Goal: Transaction & Acquisition: Obtain resource

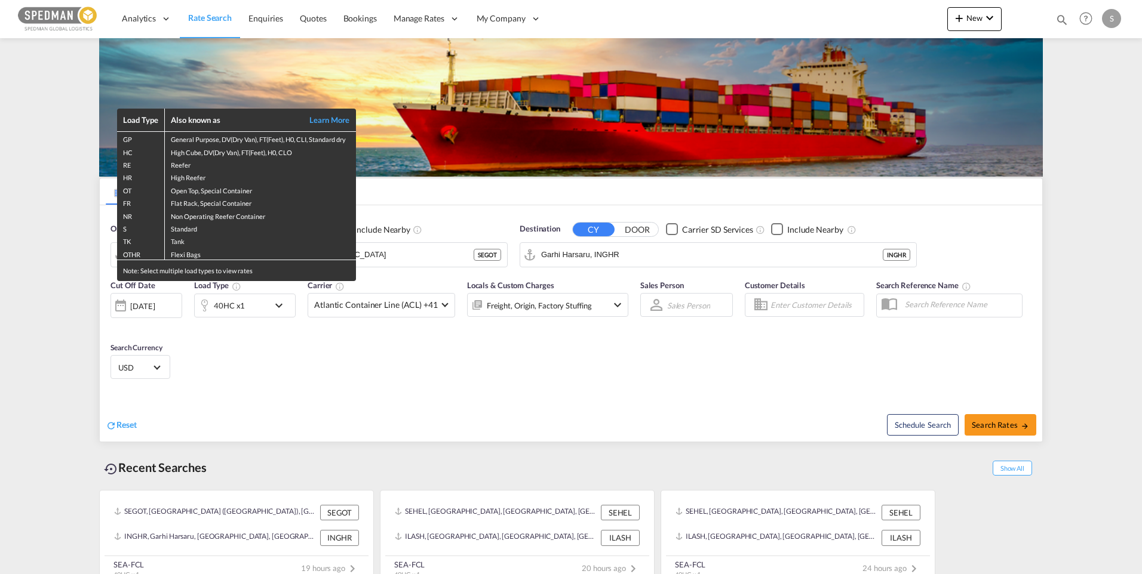
click at [407, 249] on div "Load Type Also known as Learn More GP General Purpose, DV(Dry Van), FT(Feet), H…" at bounding box center [571, 287] width 1142 height 574
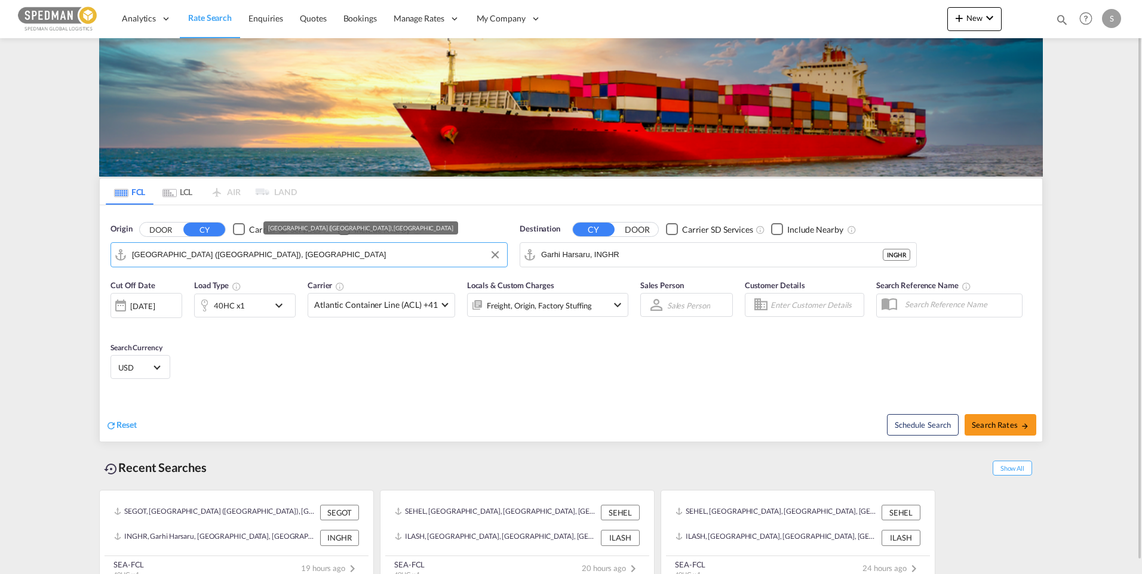
drag, startPoint x: 255, startPoint y: 256, endPoint x: 30, endPoint y: 256, distance: 224.5
click at [30, 256] on md-content "Analytics Dashboard Rate Search Enquiries Quotes Bookings" at bounding box center [571, 287] width 1142 height 574
drag, startPoint x: 251, startPoint y: 260, endPoint x: 36, endPoint y: 254, distance: 215.6
click at [36, 254] on md-content "Analytics Dashboard Rate Search Enquiries Quotes Bookings" at bounding box center [571, 287] width 1142 height 574
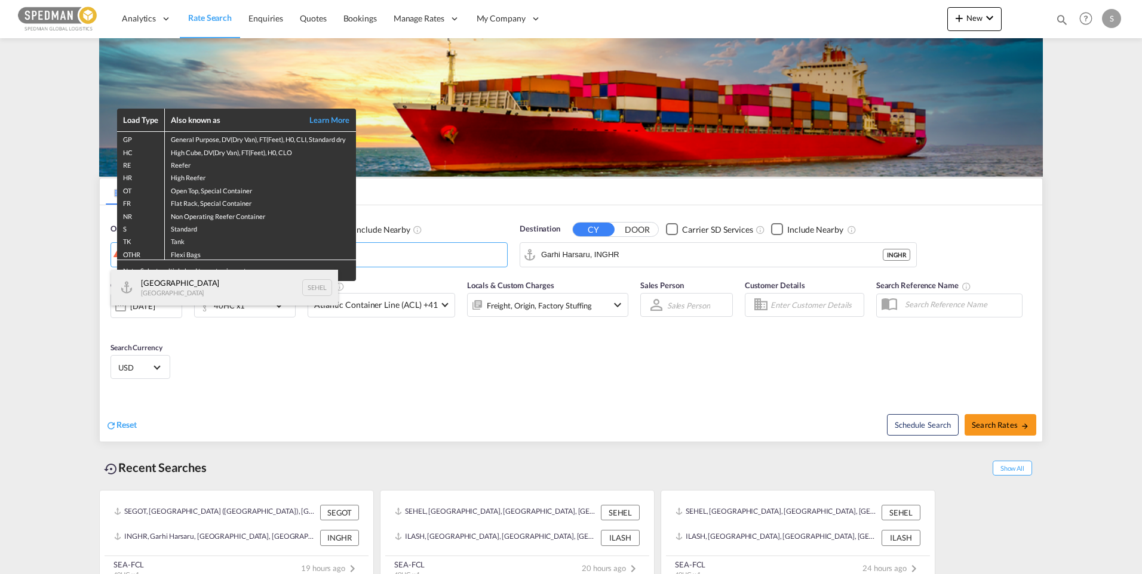
click at [170, 288] on div "Helsingborg [GEOGRAPHIC_DATA] SEHEL" at bounding box center [224, 288] width 227 height 36
type input "[GEOGRAPHIC_DATA], [GEOGRAPHIC_DATA]"
click at [643, 254] on div "Load Type Also known as Learn More GP General Purpose, DV(Dry Van), FT(Feet), H…" at bounding box center [571, 287] width 1142 height 574
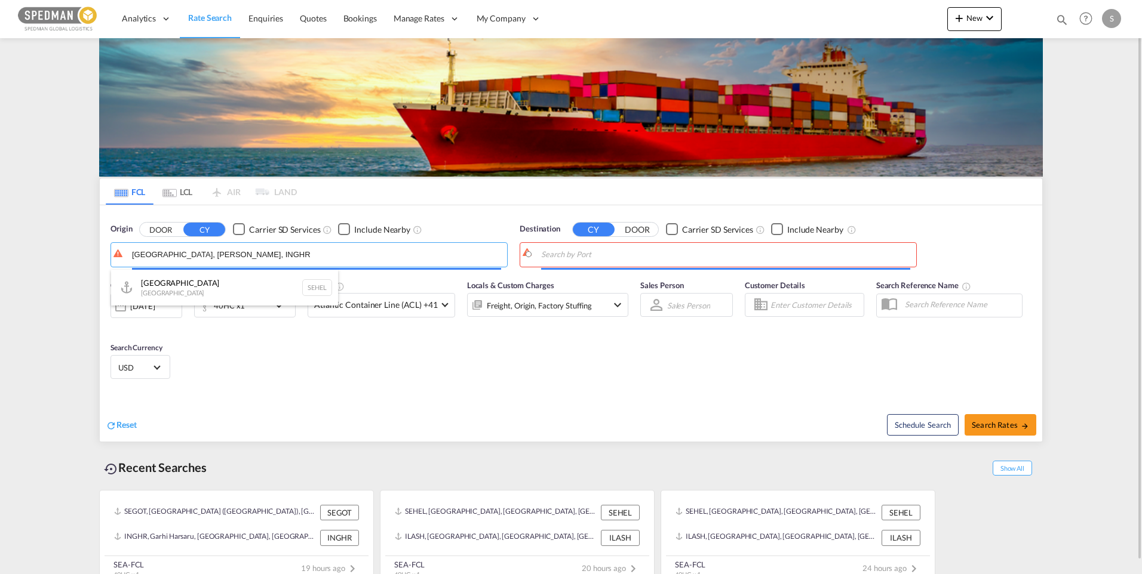
type input "Helsingborg, SEHELGarhi Harsaru, INGHR"
drag, startPoint x: 660, startPoint y: 255, endPoint x: 564, endPoint y: 254, distance: 96.1
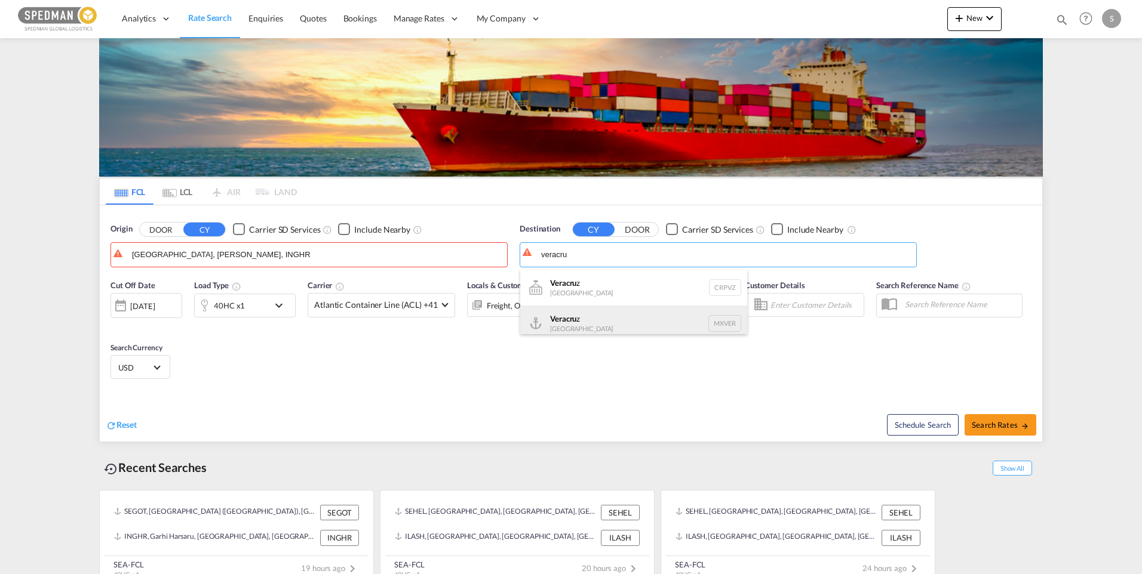
click at [578, 318] on div "Veracru z Mexico MXVER" at bounding box center [633, 324] width 227 height 36
type input "Veracruz, MXVER"
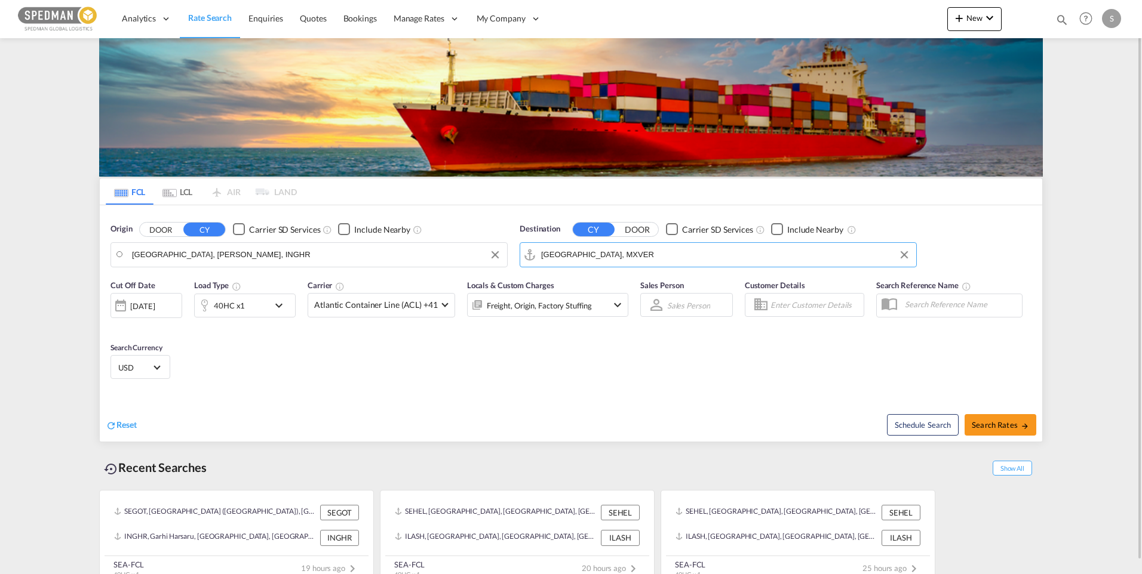
click at [303, 256] on input "Helsingborg, SEHELGarhi Harsaru, INGHR" at bounding box center [316, 255] width 369 height 18
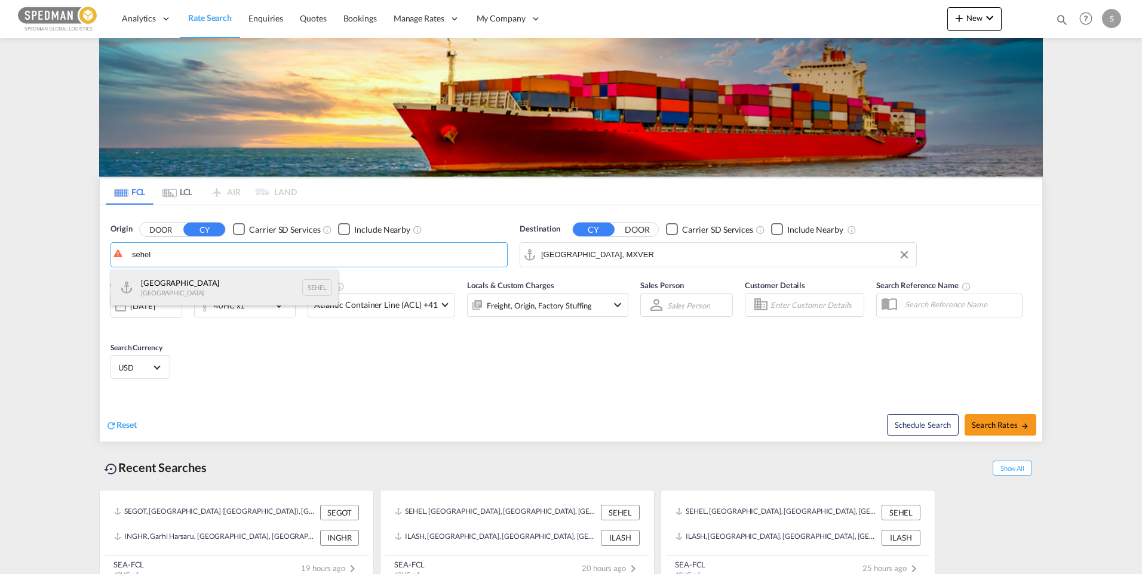
click at [194, 283] on div "Helsingborg [GEOGRAPHIC_DATA] SEHEL" at bounding box center [224, 288] width 227 height 36
type input "[GEOGRAPHIC_DATA], [GEOGRAPHIC_DATA]"
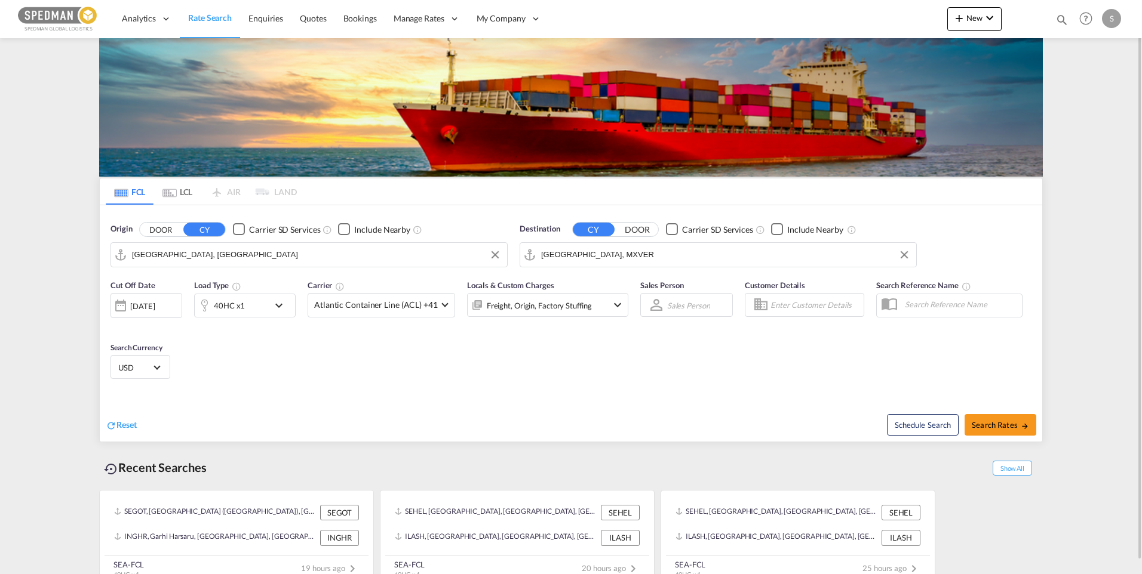
click at [288, 306] on md-icon "icon-chevron-down" at bounding box center [282, 306] width 20 height 14
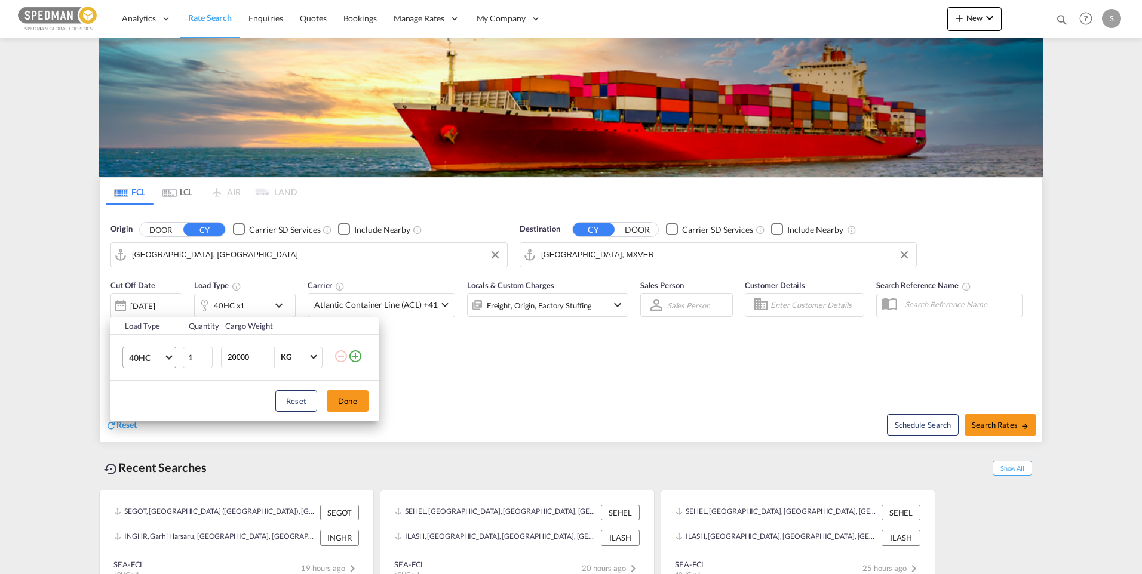
click at [170, 361] on md-select-value "40HC" at bounding box center [152, 357] width 48 height 20
click at [157, 306] on md-option "20GP" at bounding box center [159, 300] width 81 height 29
click at [343, 401] on button "Done" at bounding box center [348, 400] width 42 height 21
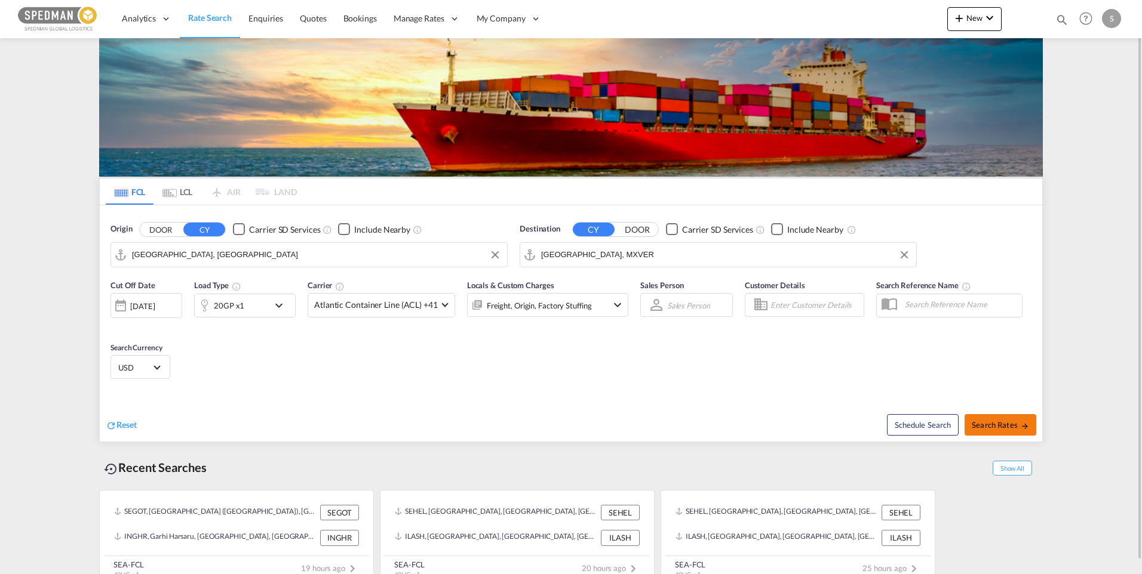
click at [1011, 428] on span "Search Rates" at bounding box center [999, 425] width 57 height 10
type input "SEHEL to MXVER / 1 Oct 2025"
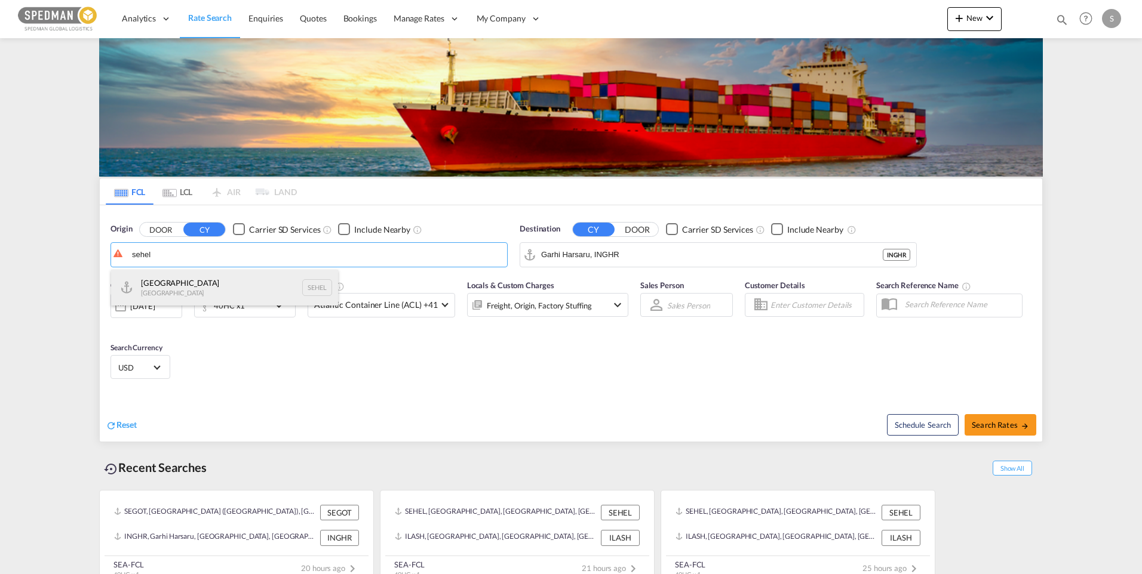
click at [187, 287] on div "Helsingborg [GEOGRAPHIC_DATA] SEHEL" at bounding box center [224, 288] width 227 height 36
type input "[GEOGRAPHIC_DATA], [GEOGRAPHIC_DATA]"
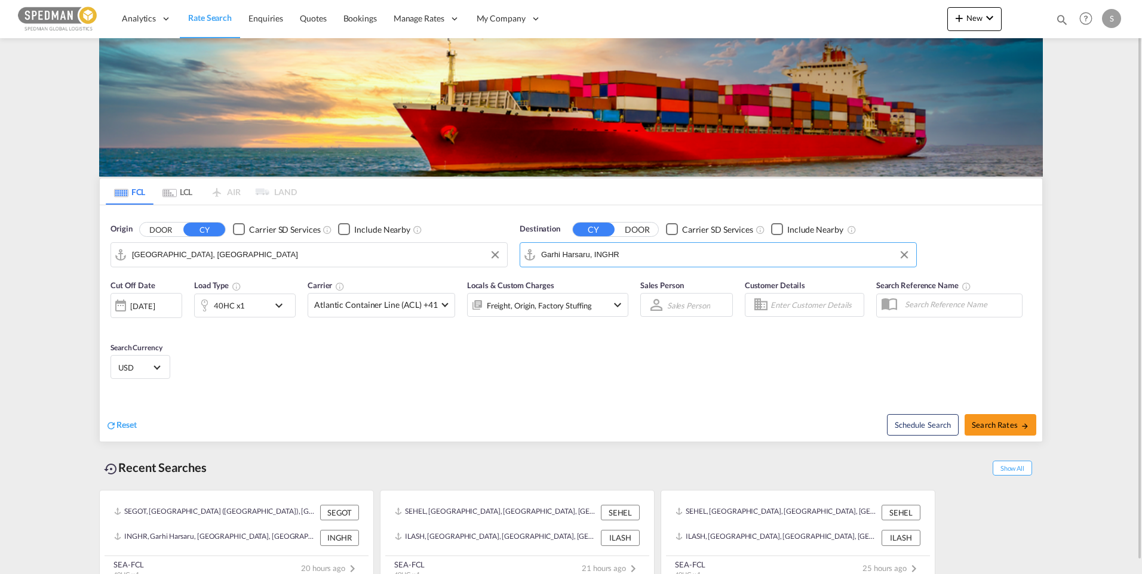
drag, startPoint x: 669, startPoint y: 264, endPoint x: 526, endPoint y: 259, distance: 143.4
click at [526, 259] on md-input-container "Garhi Harsaru, INGHR" at bounding box center [718, 255] width 396 height 24
drag, startPoint x: 628, startPoint y: 254, endPoint x: 522, endPoint y: 255, distance: 105.7
click at [522, 255] on md-input-container "Garhi Harsaru, INGHR" at bounding box center [718, 255] width 396 height 24
click at [578, 285] on div "[GEOGRAPHIC_DATA] [GEOGRAPHIC_DATA] [GEOGRAPHIC_DATA]" at bounding box center [633, 288] width 227 height 36
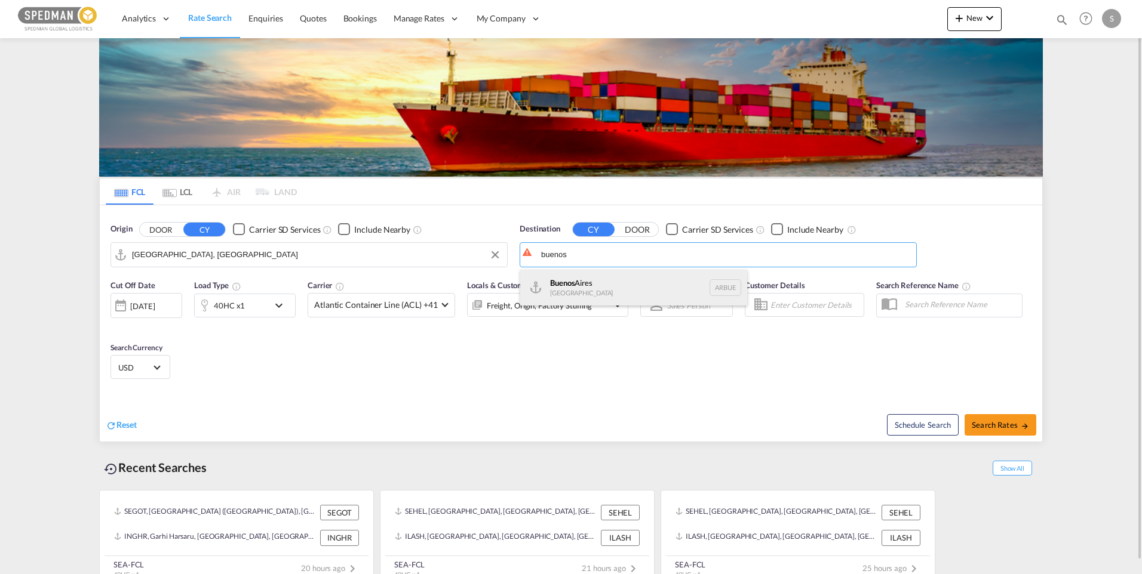
type input "[GEOGRAPHIC_DATA], [GEOGRAPHIC_DATA]"
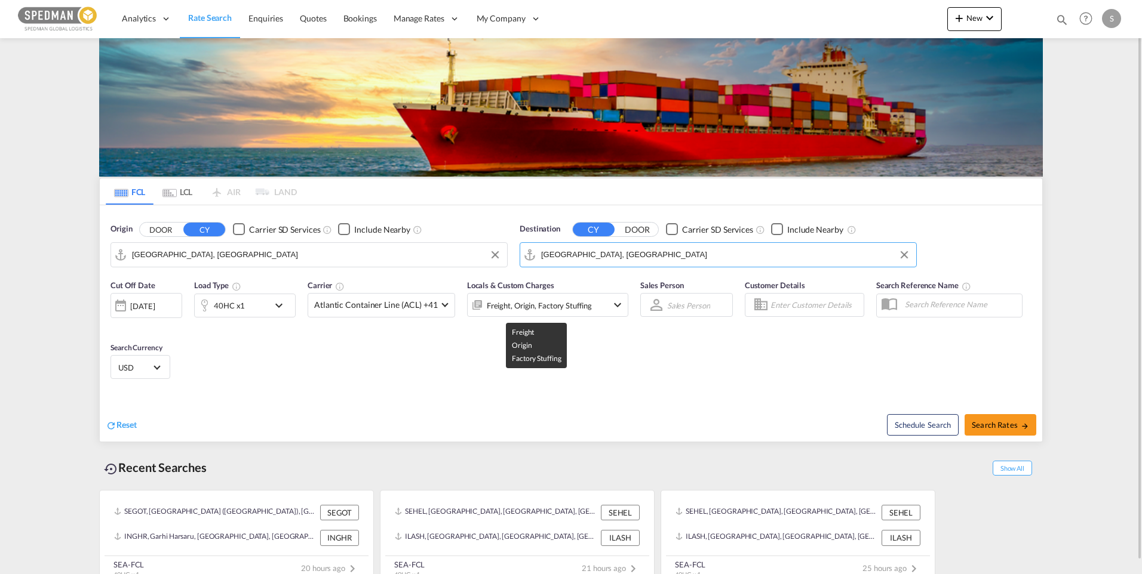
click at [596, 304] on div "Freight, Origin, Factory Stuffing" at bounding box center [547, 305] width 161 height 24
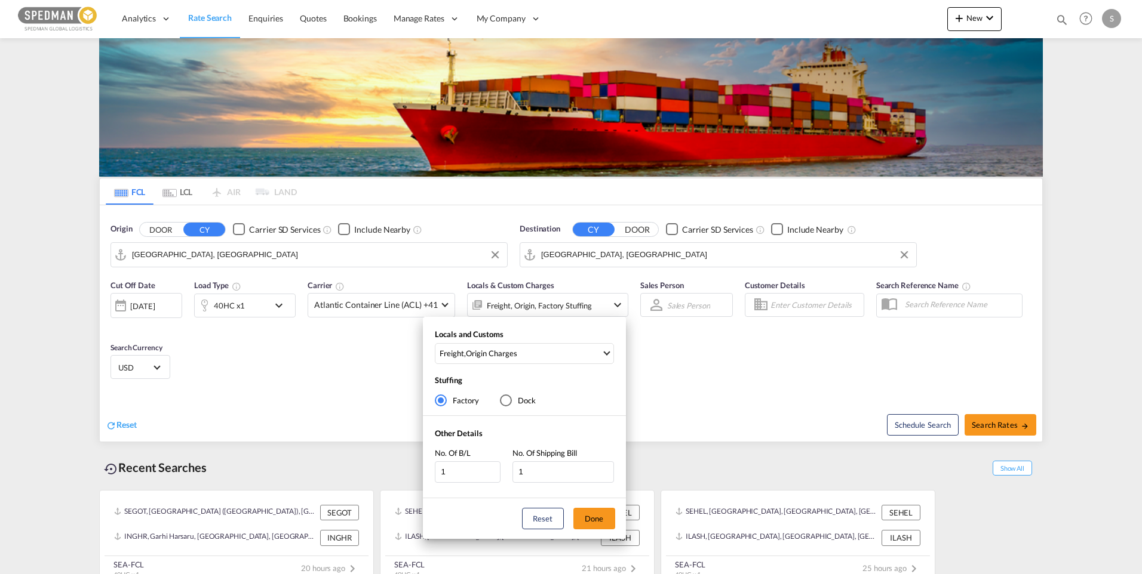
click at [663, 365] on div "Locals and Customs Freight , Origin Charges Clear All Select All Freight Origin…" at bounding box center [571, 287] width 1142 height 574
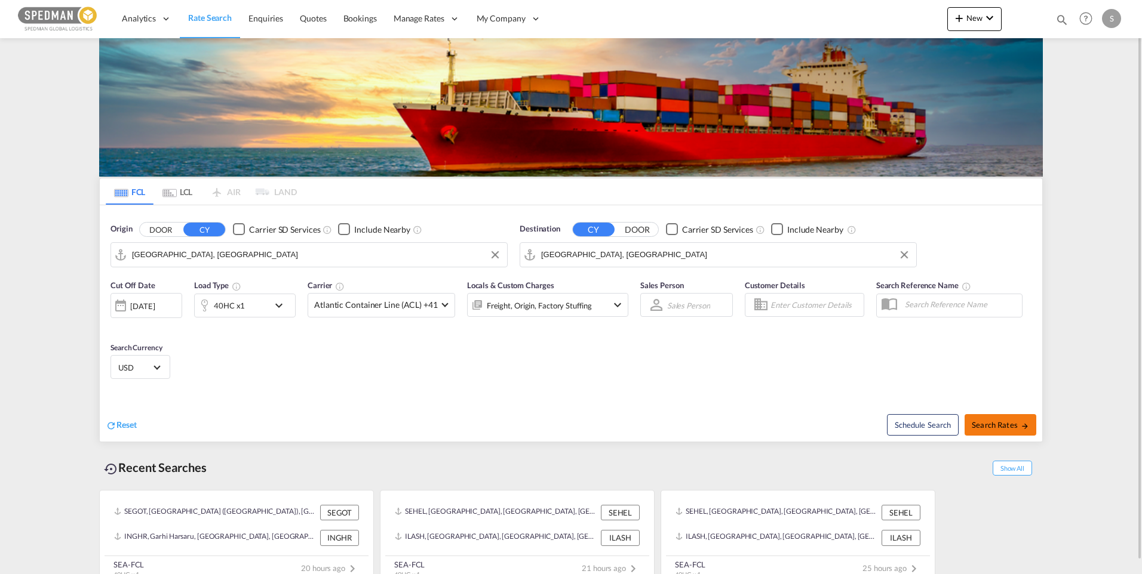
click at [1014, 420] on span "Search Rates" at bounding box center [999, 425] width 57 height 10
type input "SEHEL to ARBUE / [DATE]"
